Goal: Check status: Check status

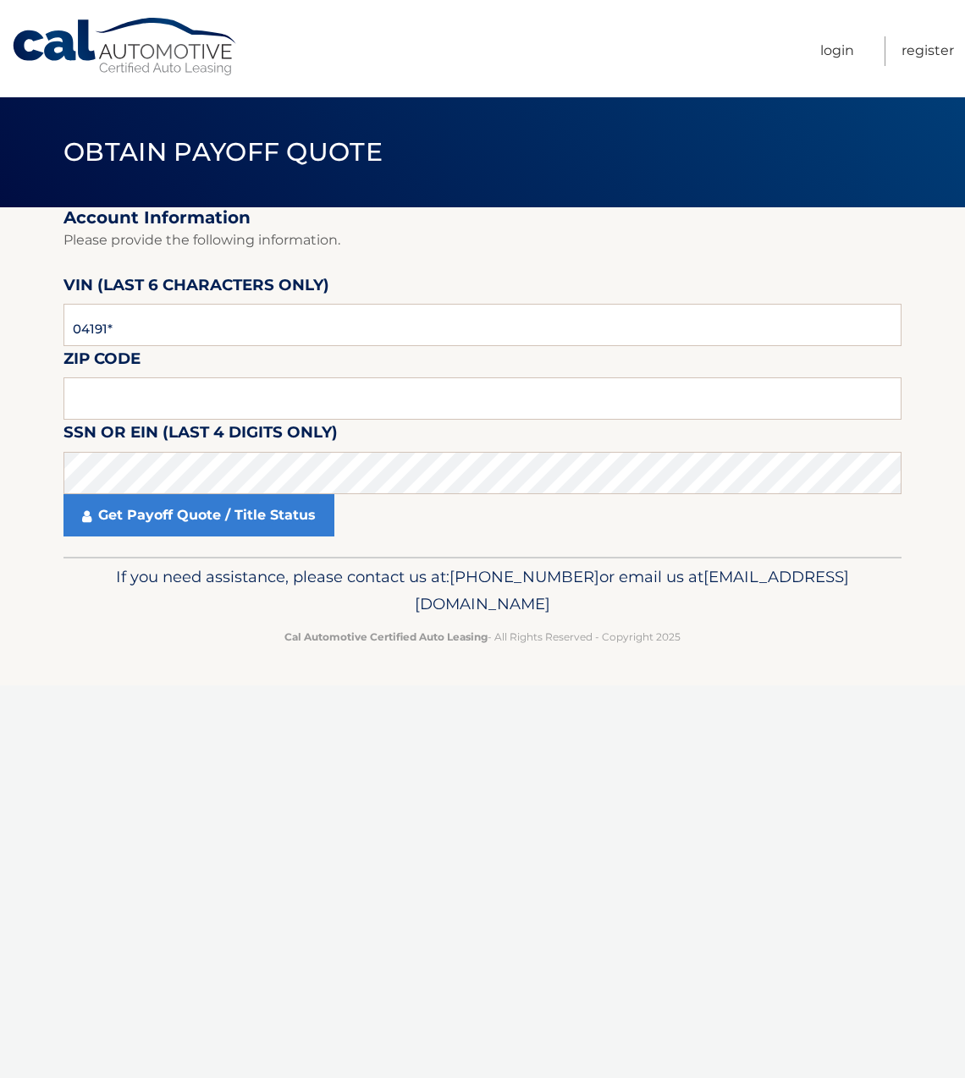
type input "041918"
type input "11714"
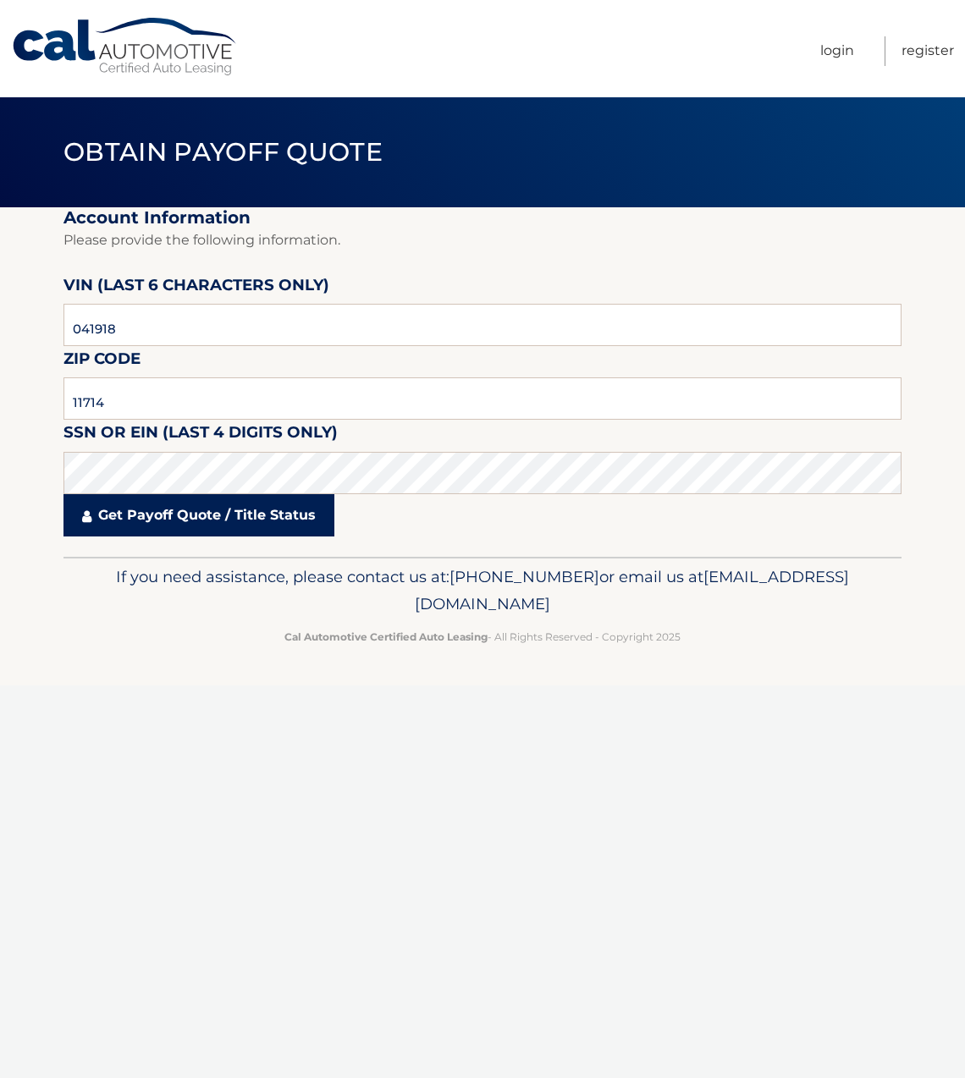
click at [278, 521] on link "Get Payoff Quote / Title Status" at bounding box center [198, 515] width 271 height 42
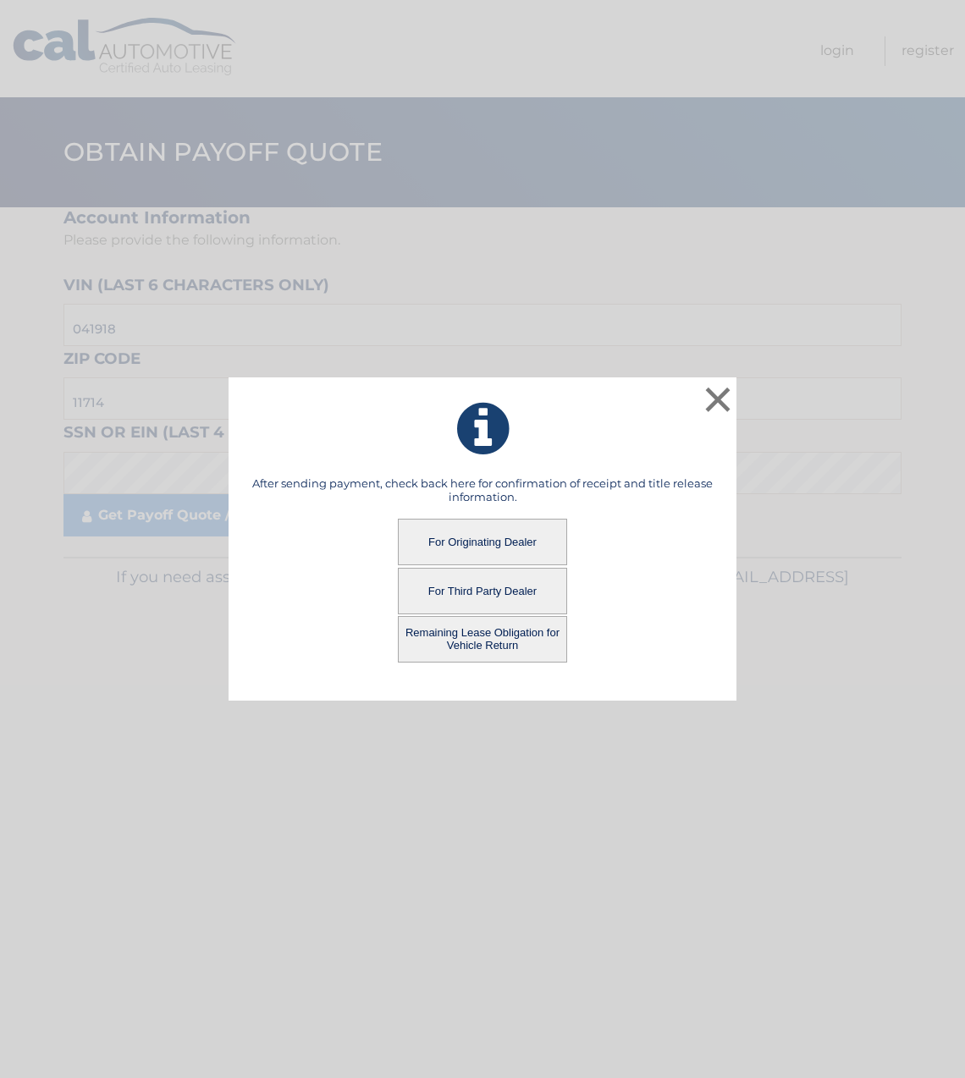
click at [481, 538] on button "For Originating Dealer" at bounding box center [482, 542] width 169 height 47
click at [473, 545] on button "For Originating Dealer" at bounding box center [482, 542] width 169 height 47
click at [471, 553] on button "For Originating Dealer" at bounding box center [482, 542] width 169 height 47
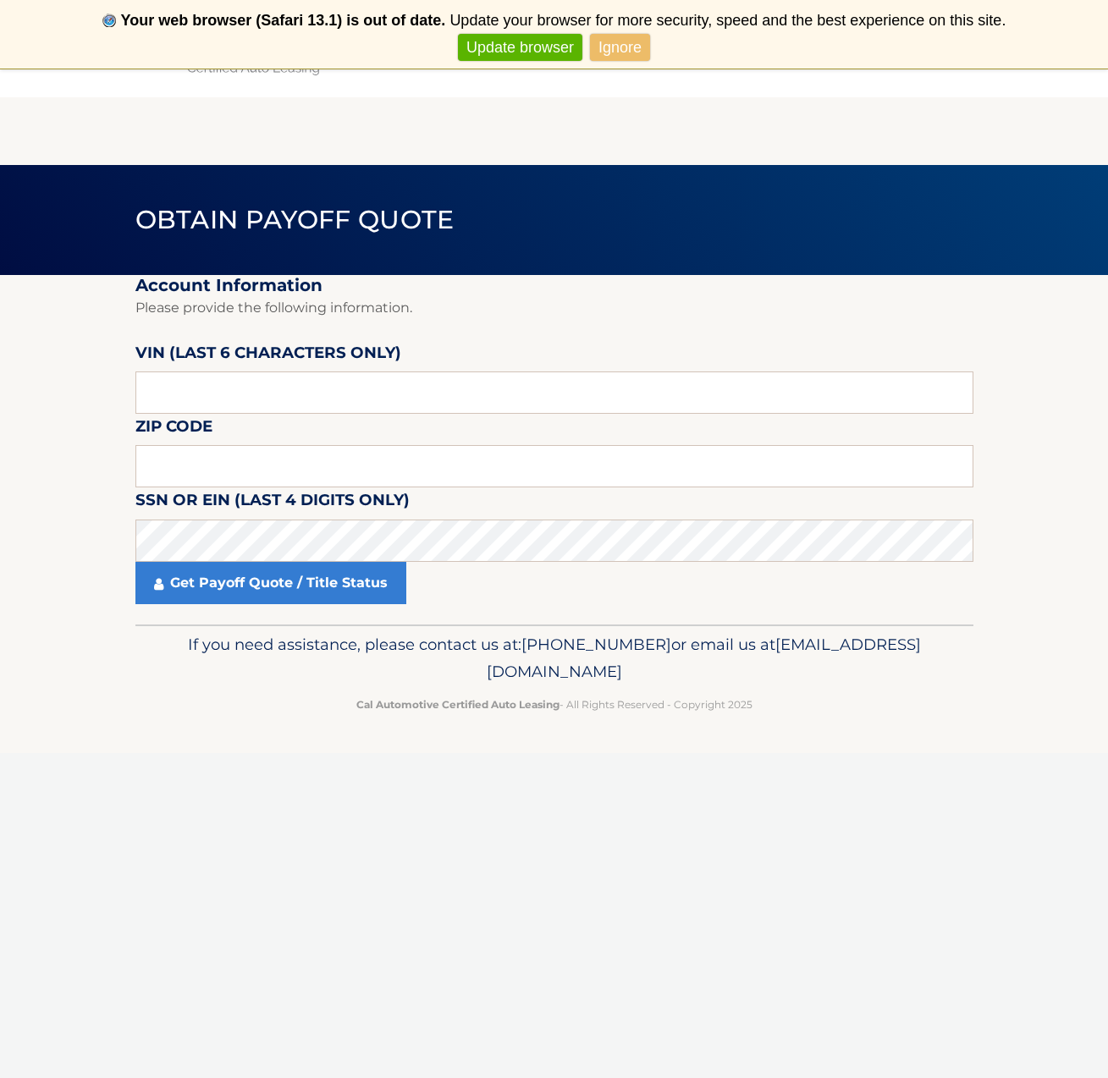
click at [260, 322] on fieldset "Account Information Please provide the following information. VIN (last 6 chara…" at bounding box center [554, 450] width 838 height 350
click at [240, 383] on input "text" at bounding box center [554, 393] width 838 height 42
type input "041918"
type input "11714"
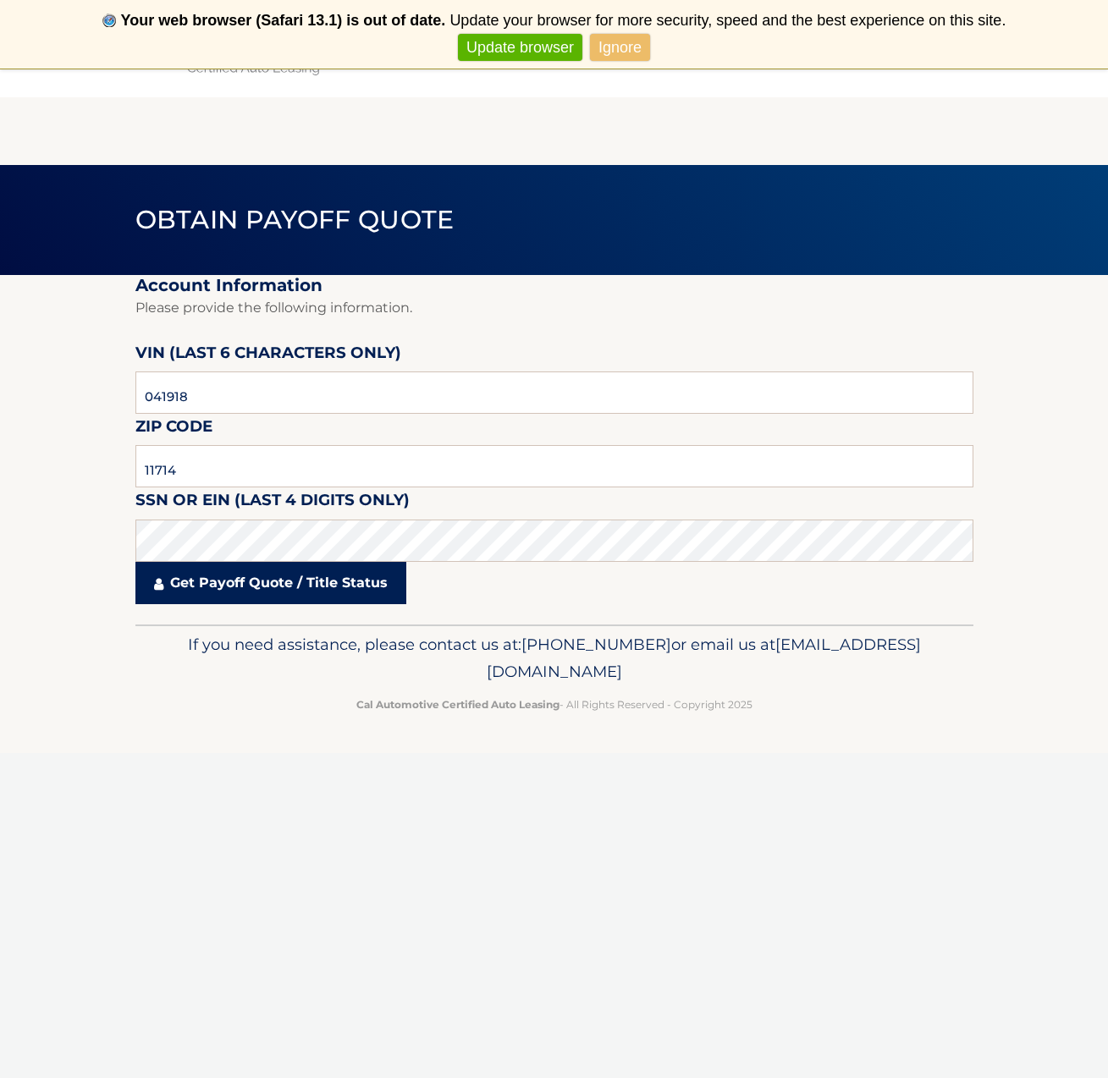
click at [263, 581] on link "Get Payoff Quote / Title Status" at bounding box center [270, 583] width 271 height 42
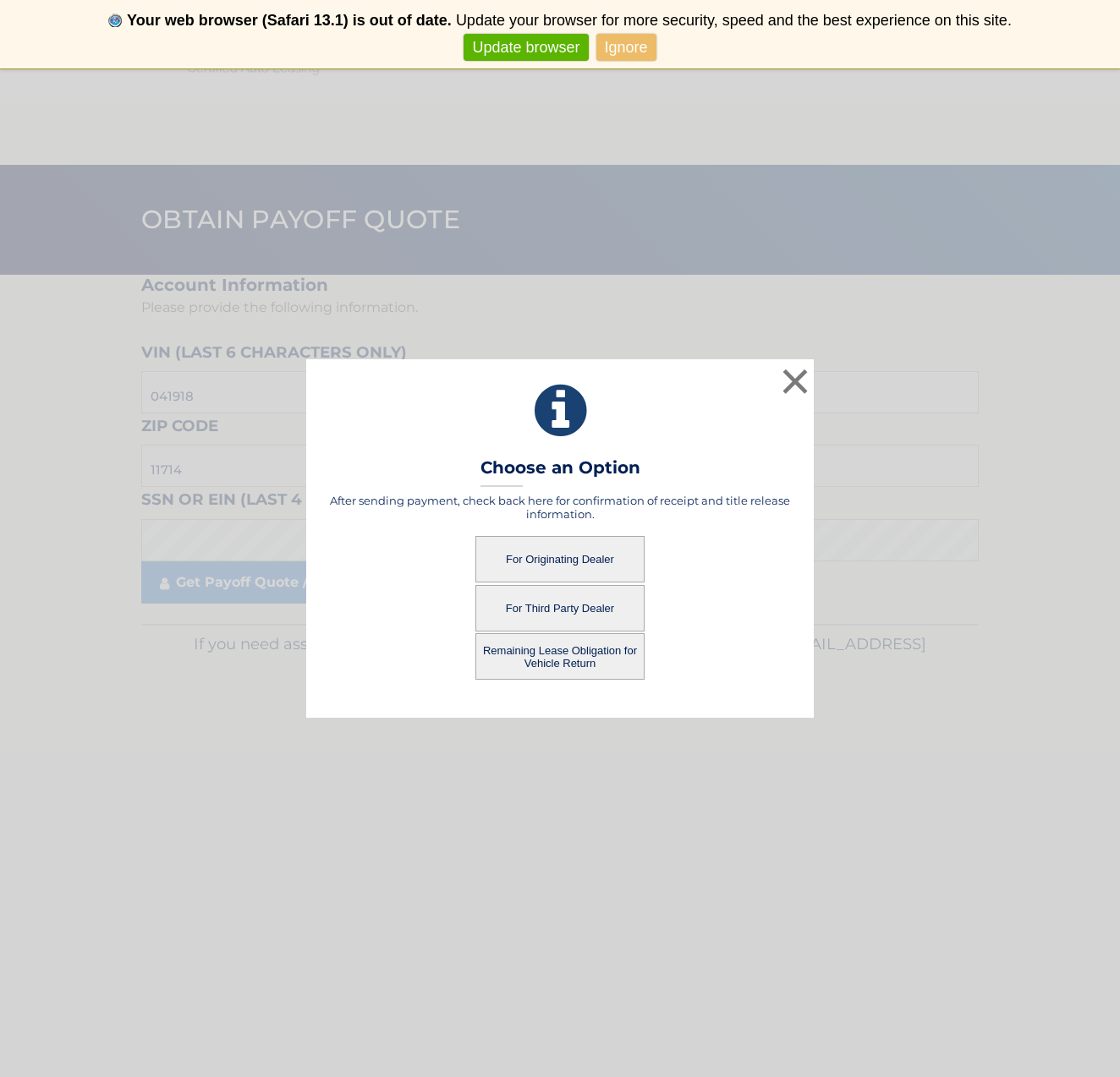
click at [545, 564] on button "For Originating Dealer" at bounding box center [560, 559] width 169 height 47
click at [546, 564] on button "For Originating Dealer" at bounding box center [560, 559] width 169 height 47
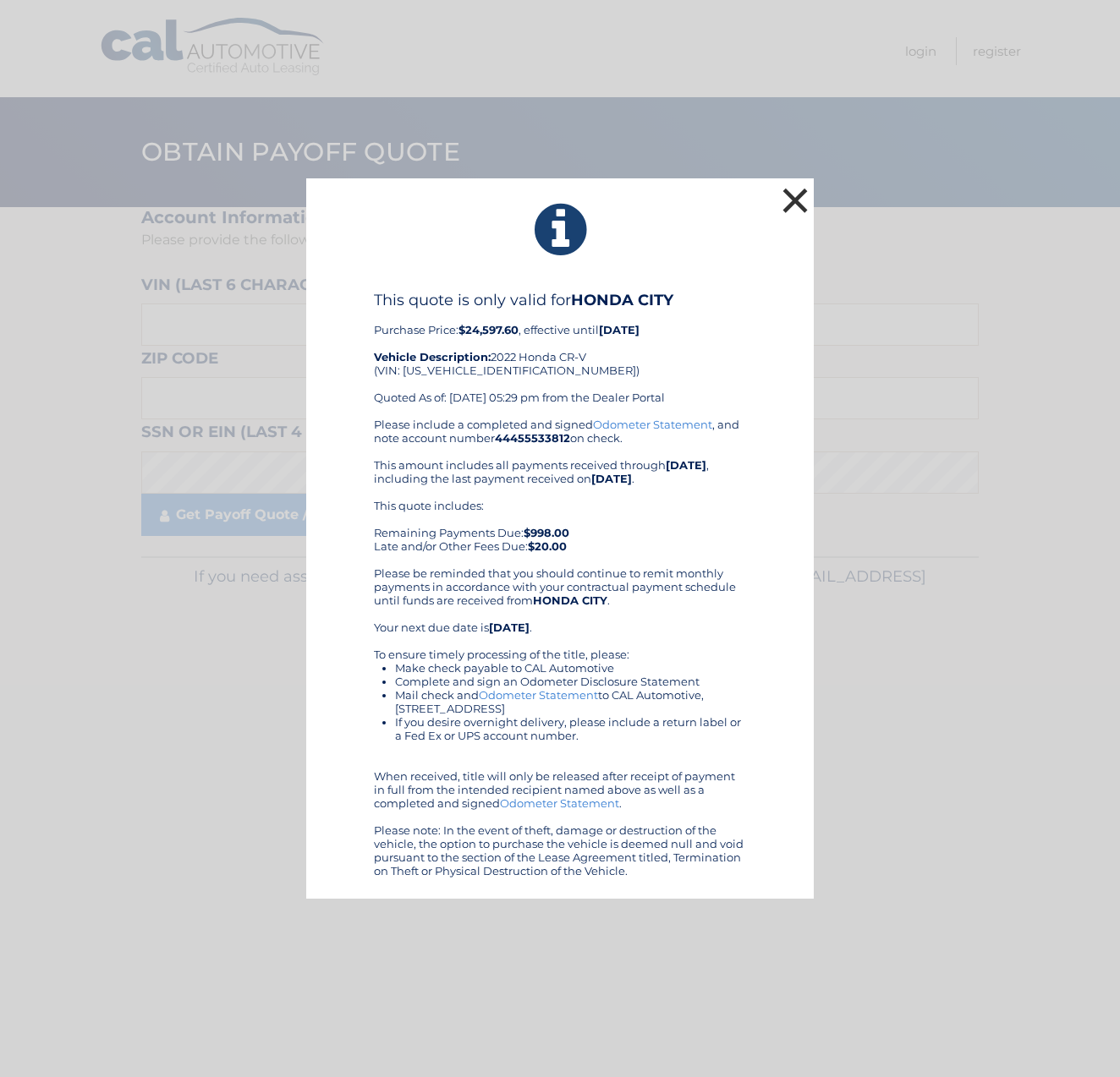
click at [788, 205] on button "×" at bounding box center [795, 201] width 34 height 34
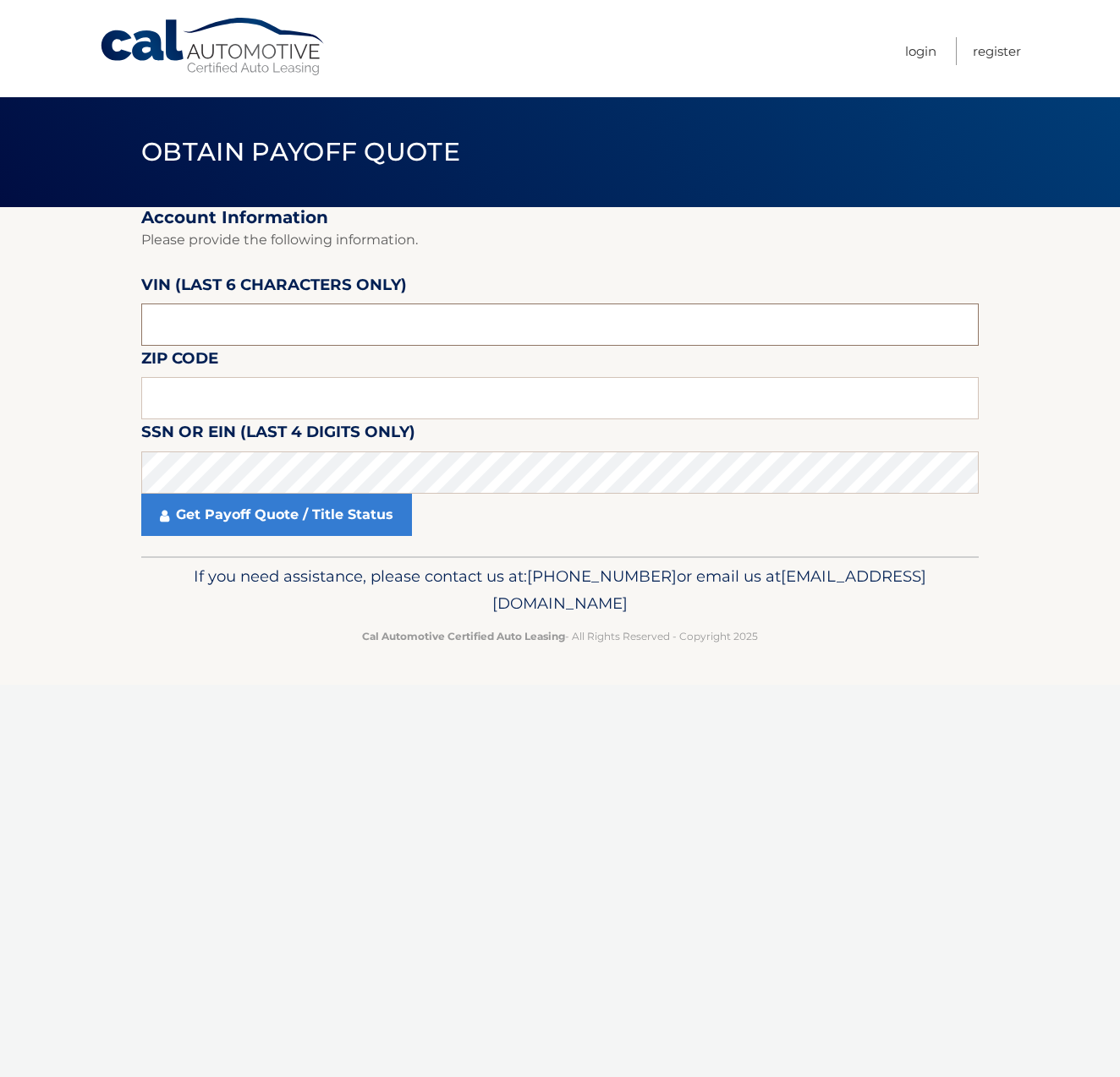
click at [223, 320] on input "text" at bounding box center [560, 325] width 837 height 42
type input "041918"
type input "11714"
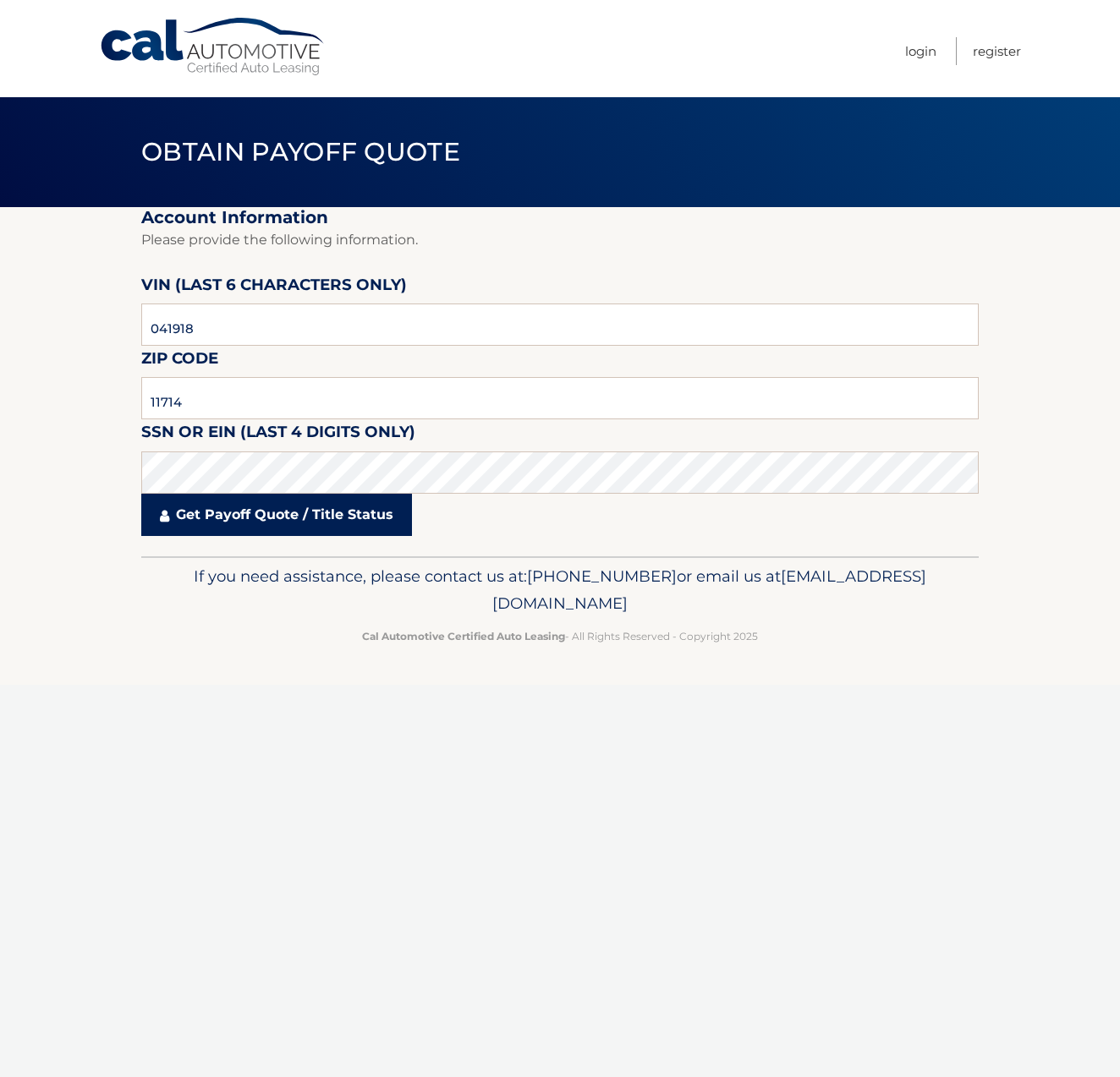
click at [353, 509] on link "Get Payoff Quote / Title Status" at bounding box center [276, 515] width 271 height 42
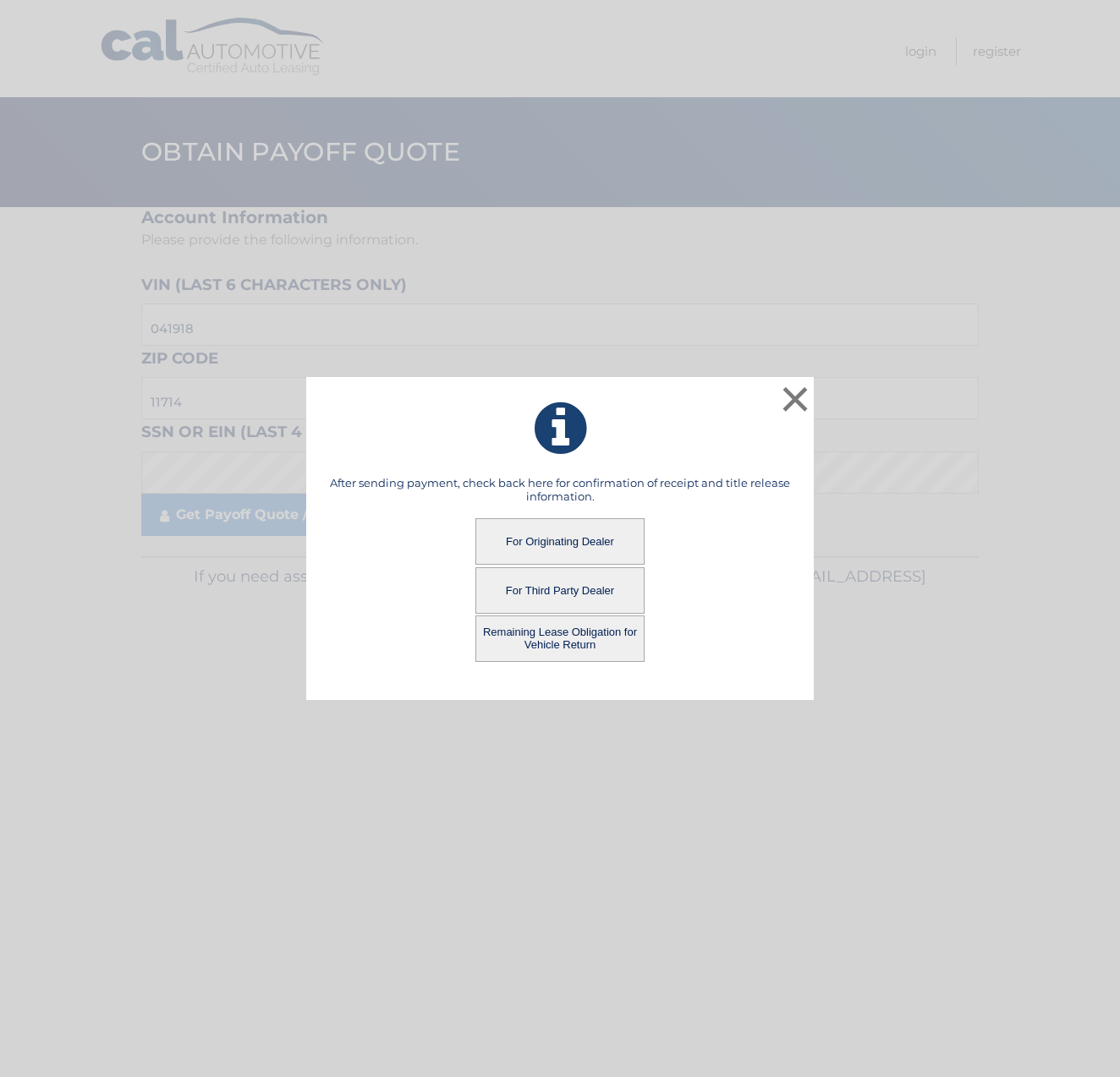
click at [513, 590] on button "For Third Party Dealer" at bounding box center [560, 590] width 169 height 47
click at [522, 586] on button "For Third Party Dealer" at bounding box center [560, 590] width 169 height 47
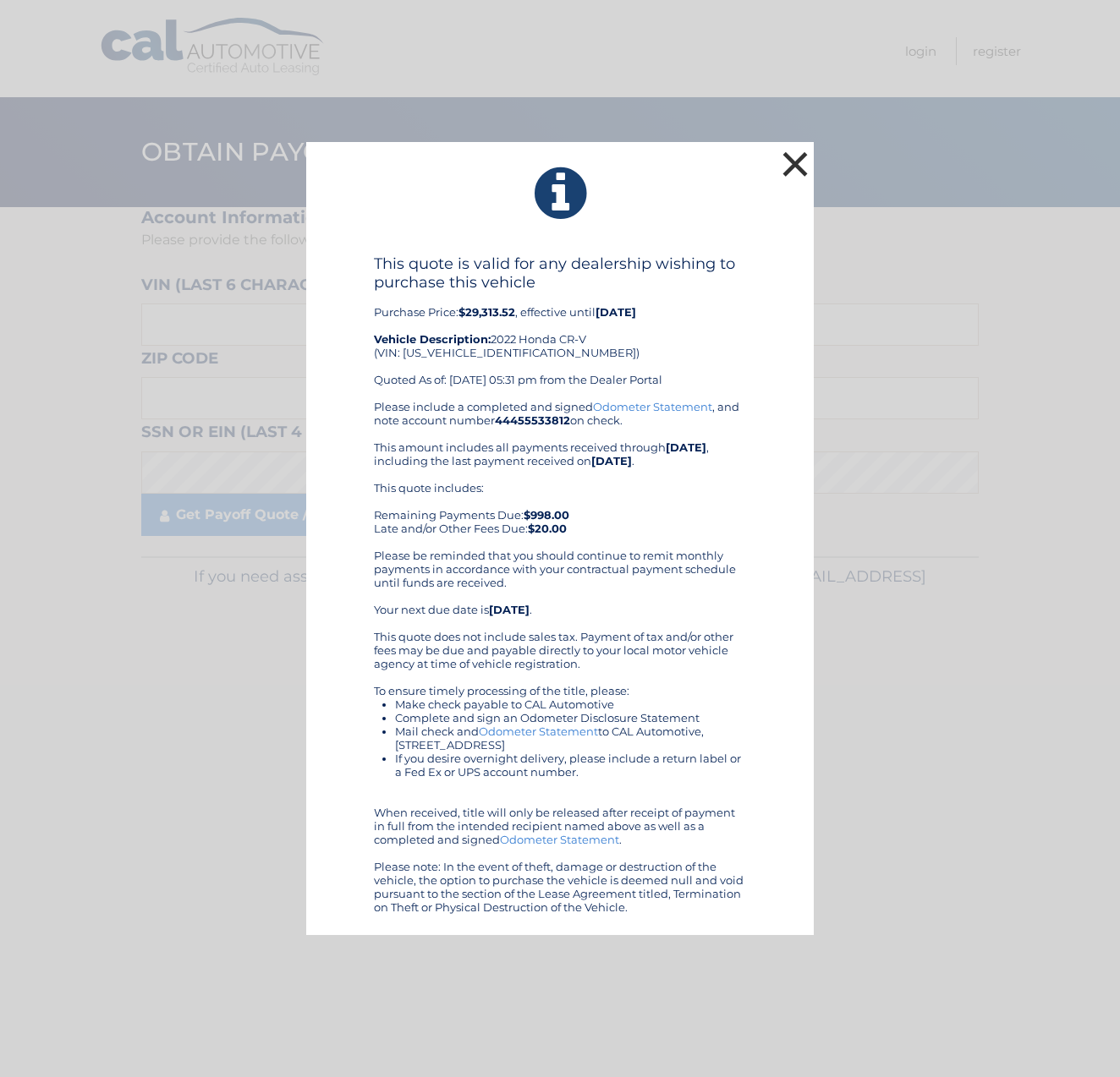
click at [792, 163] on button "×" at bounding box center [795, 164] width 34 height 34
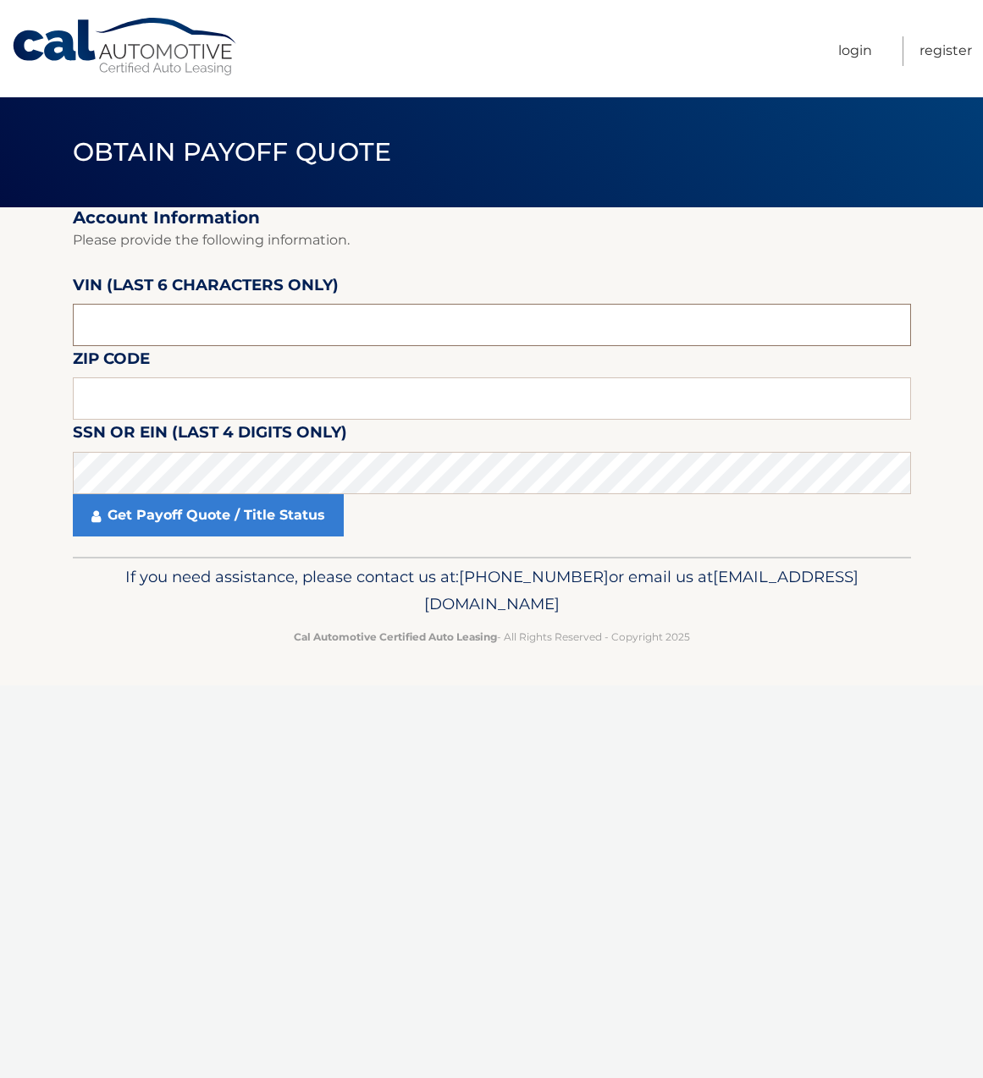
click at [124, 314] on input "text" at bounding box center [492, 325] width 838 height 42
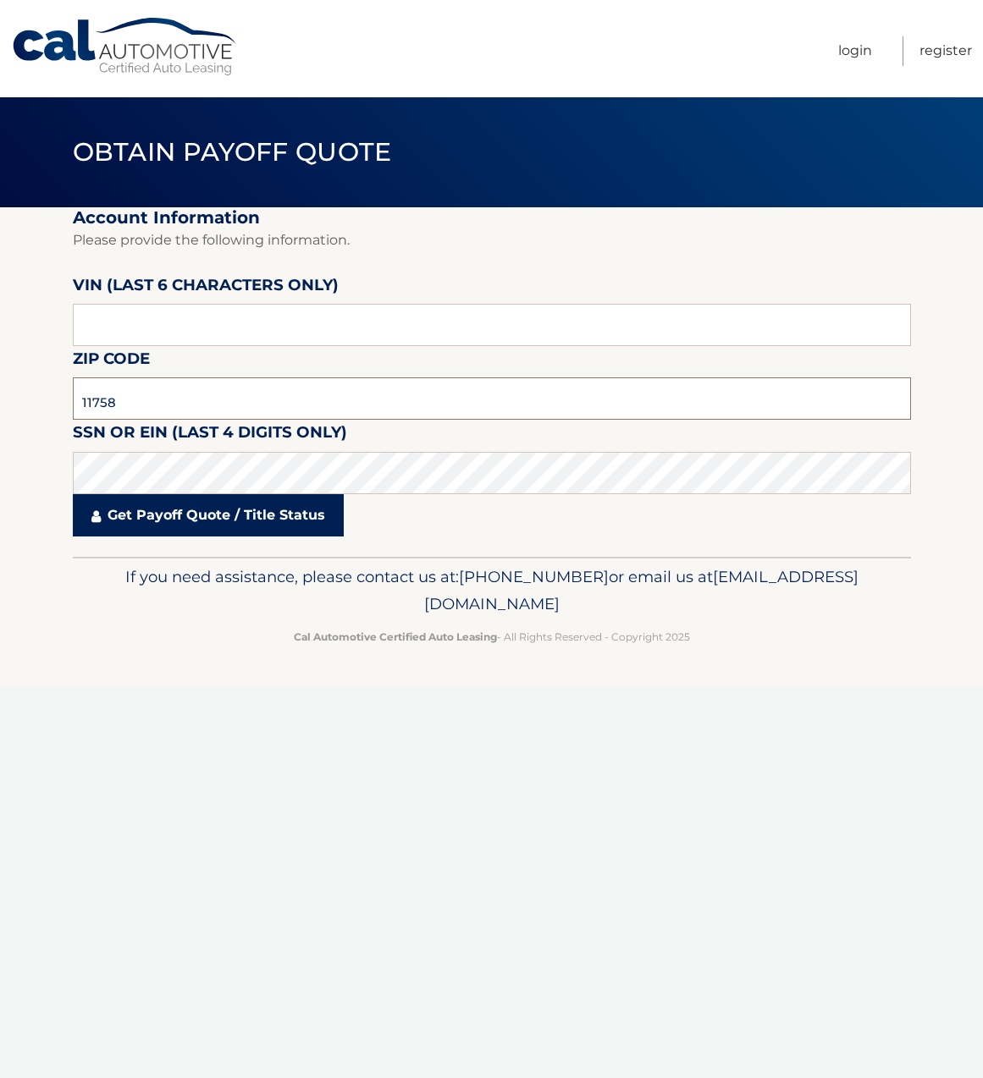
type input "11758"
click at [218, 324] on input "text" at bounding box center [492, 325] width 838 height 42
